Goal: Information Seeking & Learning: Learn about a topic

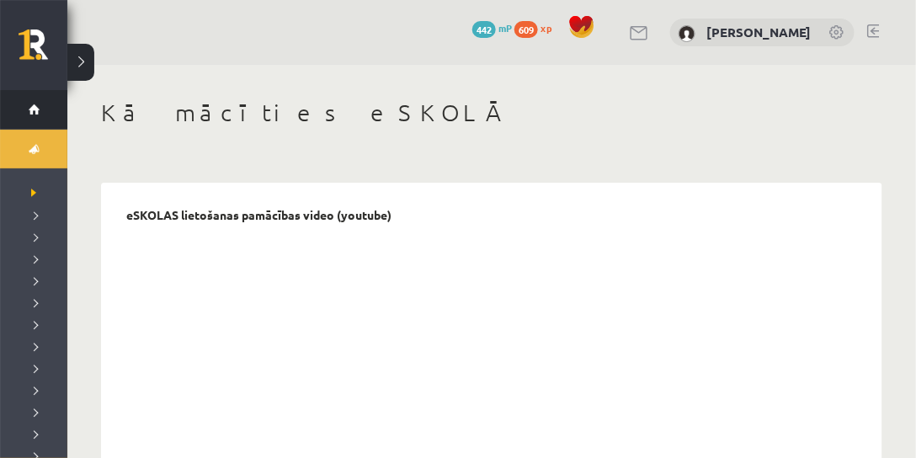
drag, startPoint x: 200, startPoint y: 233, endPoint x: 18, endPoint y: 99, distance: 227.0
click at [18, 99] on li "Sākums" at bounding box center [33, 110] width 67 height 40
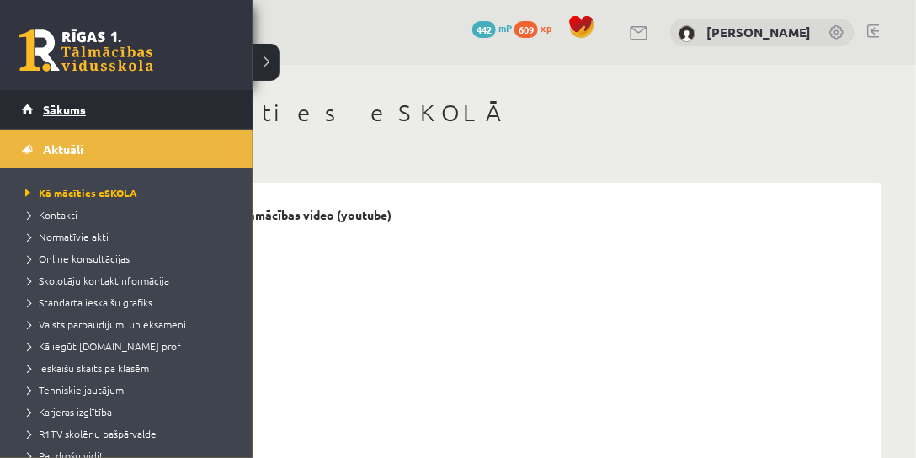
click at [65, 105] on span "Sākums" at bounding box center [64, 109] width 43 height 15
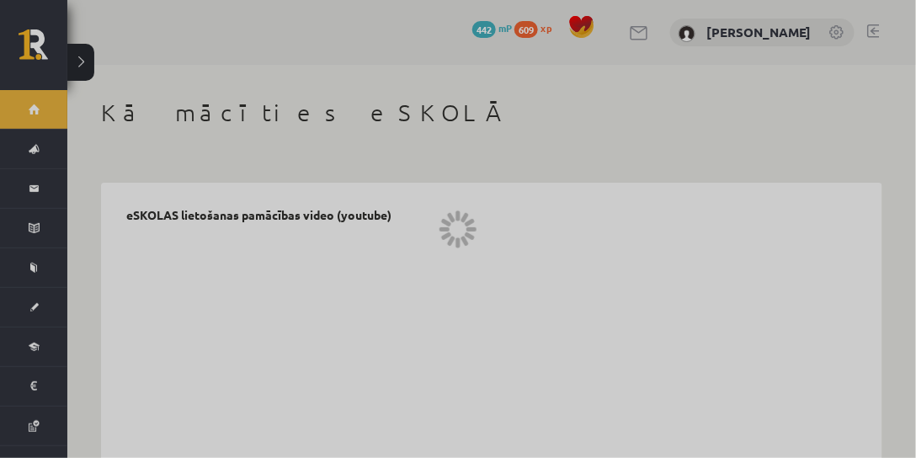
click at [65, 105] on div at bounding box center [458, 229] width 916 height 458
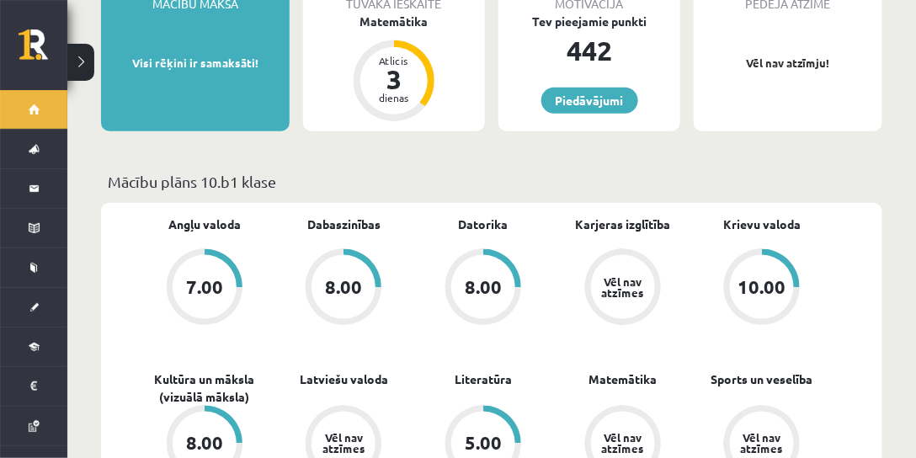
scroll to position [385, 0]
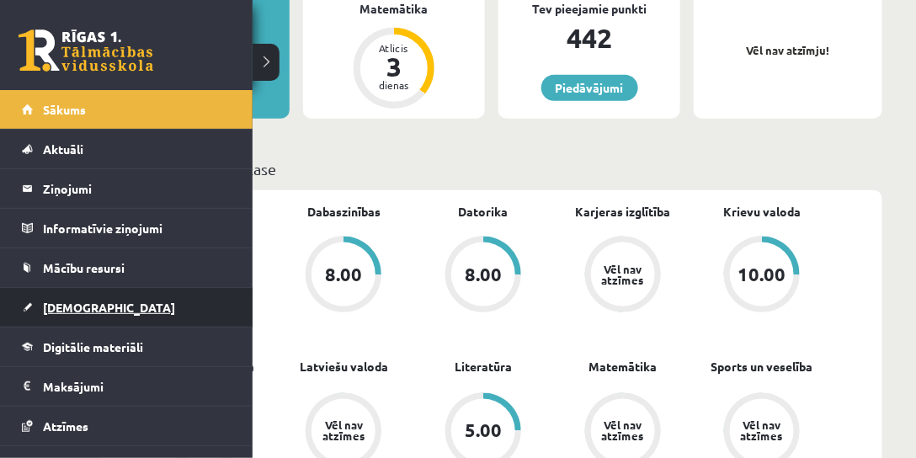
click at [84, 295] on link "[DEMOGRAPHIC_DATA]" at bounding box center [127, 307] width 210 height 39
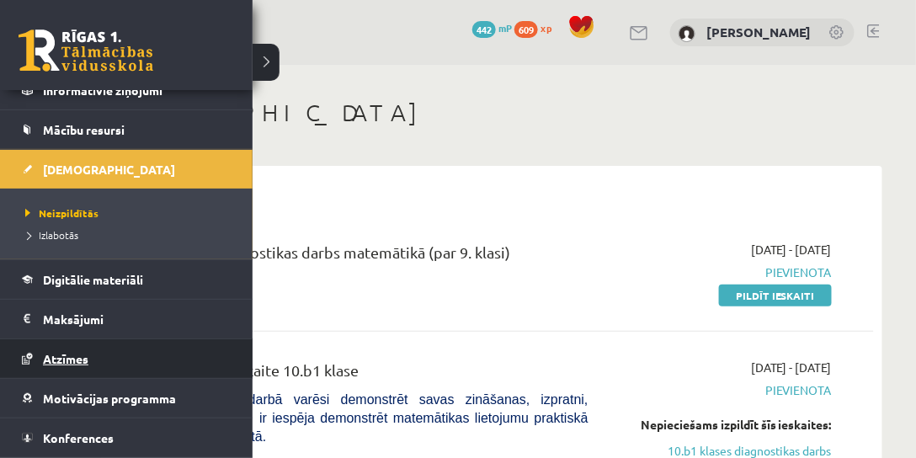
scroll to position [172, 0]
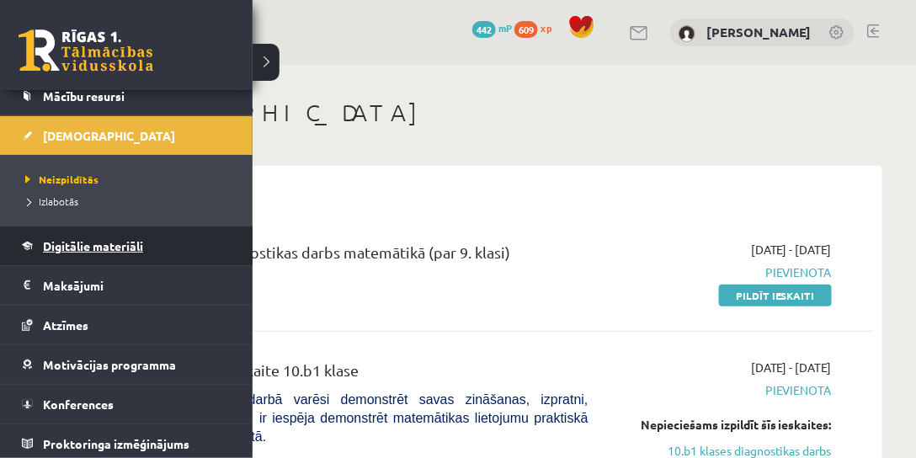
click at [96, 242] on span "Digitālie materiāli" at bounding box center [93, 245] width 100 height 15
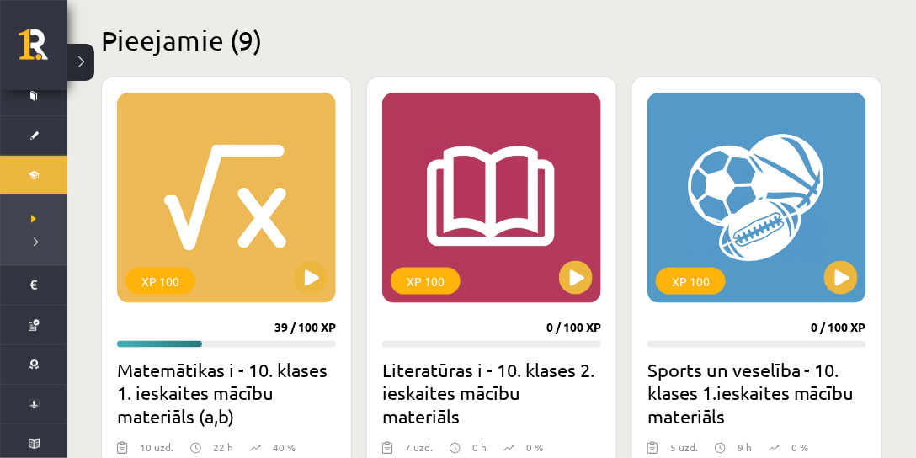
scroll to position [481, 0]
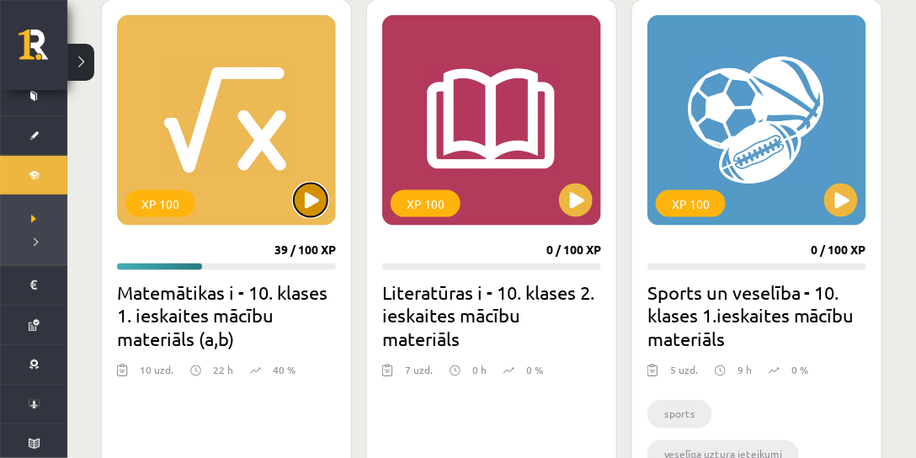
click at [308, 208] on button at bounding box center [311, 201] width 34 height 34
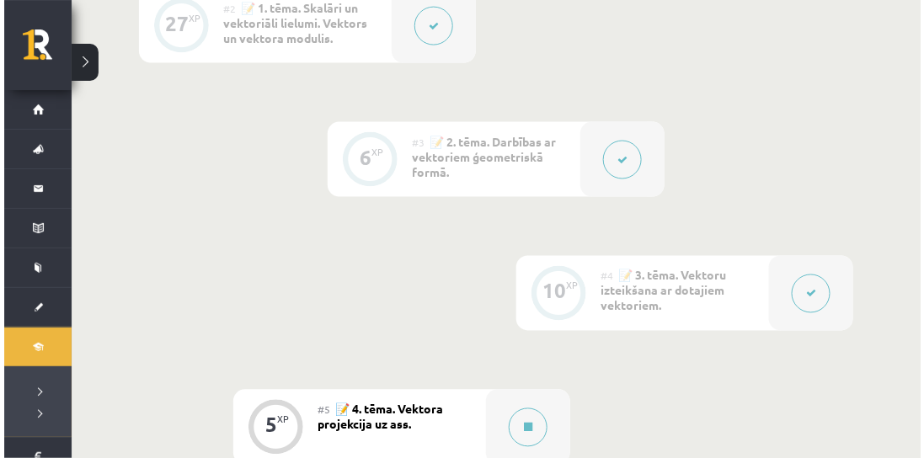
scroll to position [722, 0]
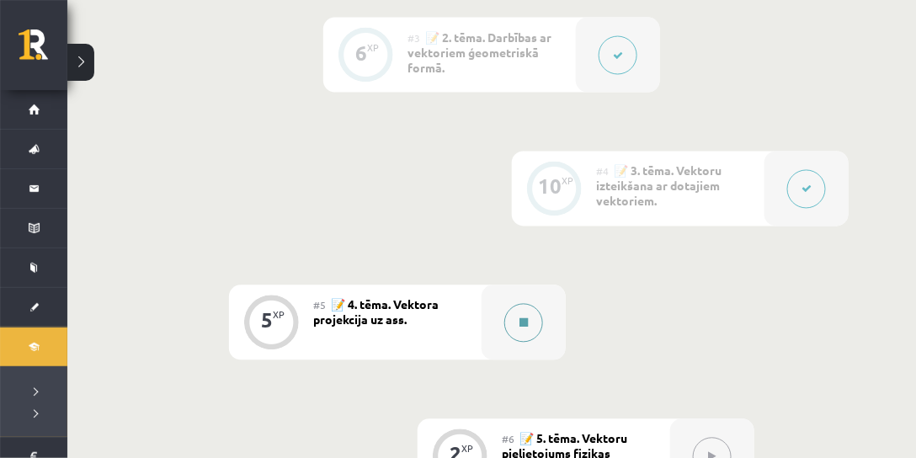
click at [549, 290] on div at bounding box center [524, 322] width 84 height 75
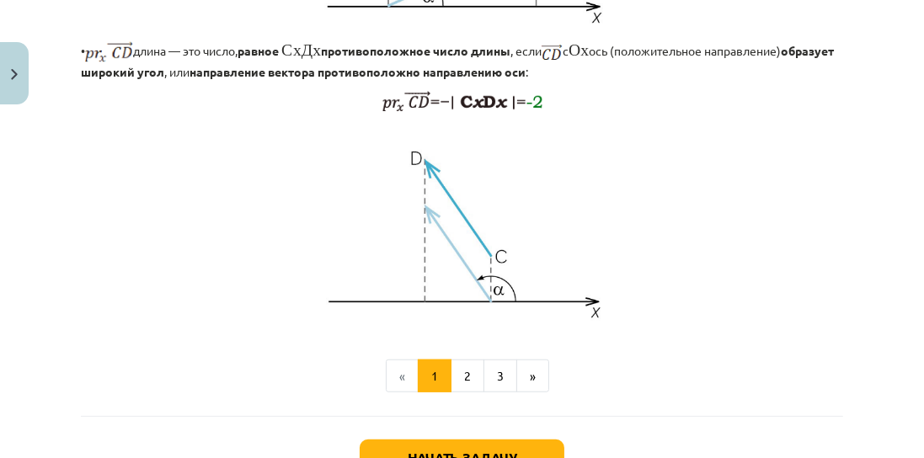
scroll to position [1411, 0]
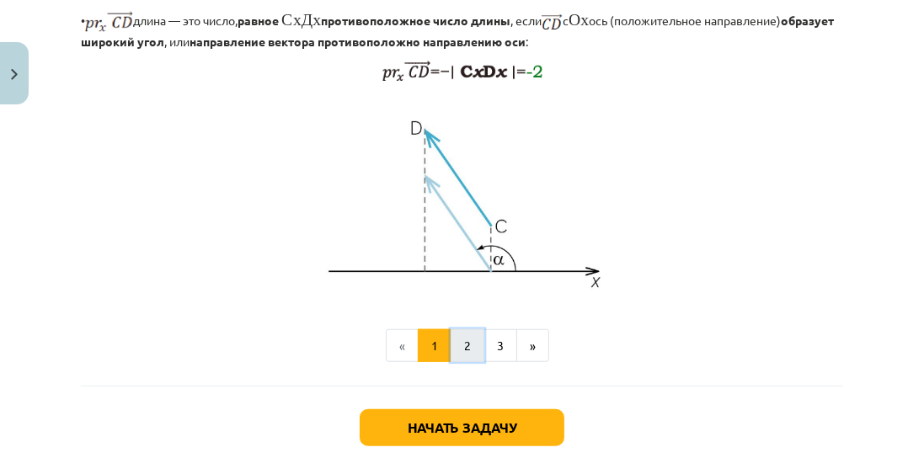
click at [466, 363] on button "2" at bounding box center [467, 346] width 34 height 34
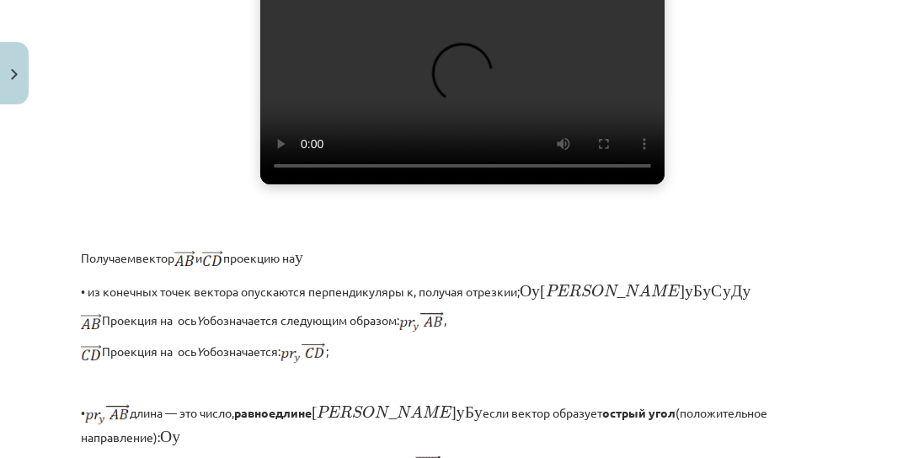
scroll to position [589, 0]
